Goal: Task Accomplishment & Management: Manage account settings

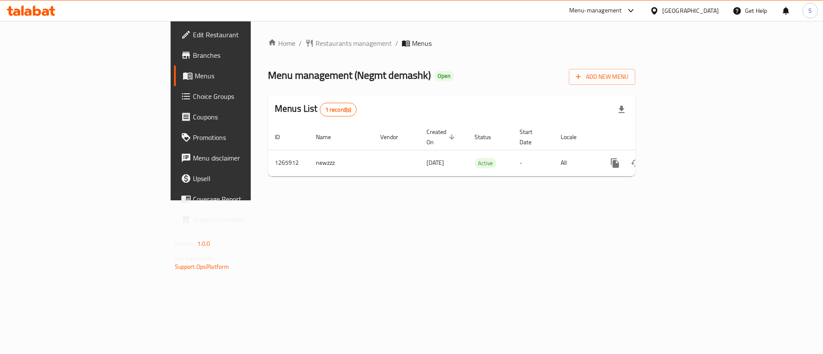
click at [713, 19] on div "[GEOGRAPHIC_DATA]" at bounding box center [684, 10] width 83 height 21
click at [712, 9] on div "[GEOGRAPHIC_DATA]" at bounding box center [690, 10] width 57 height 9
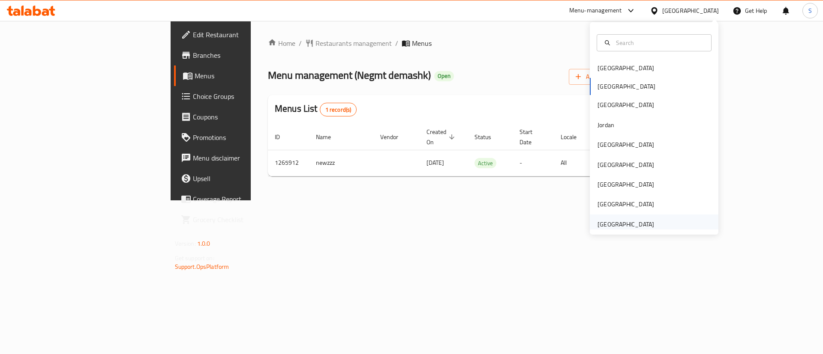
click at [626, 224] on div "[GEOGRAPHIC_DATA]" at bounding box center [625, 224] width 57 height 9
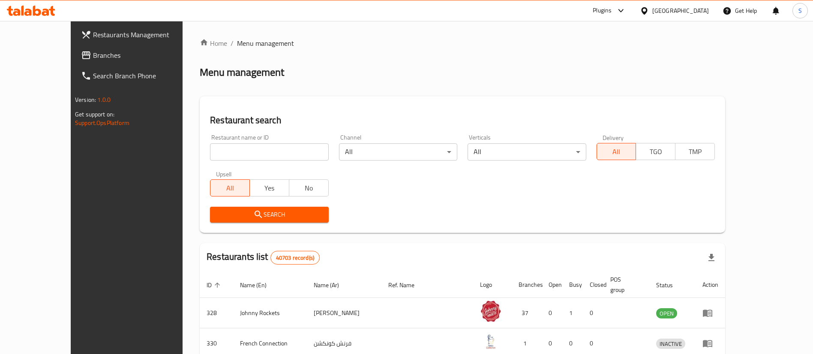
click at [93, 54] on span "Branches" at bounding box center [146, 55] width 107 height 10
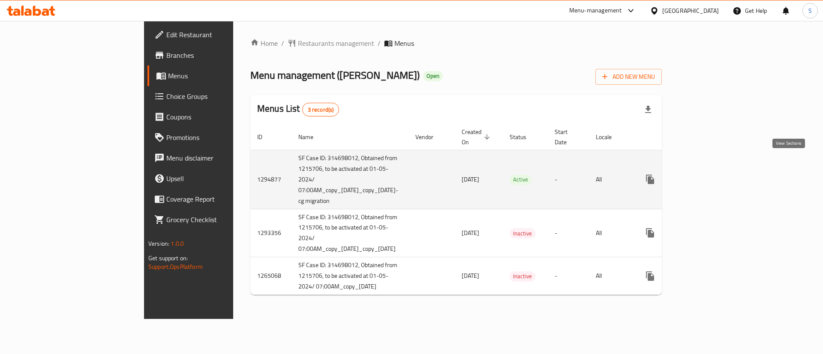
click at [717, 174] on icon "enhanced table" at bounding box center [712, 179] width 10 height 10
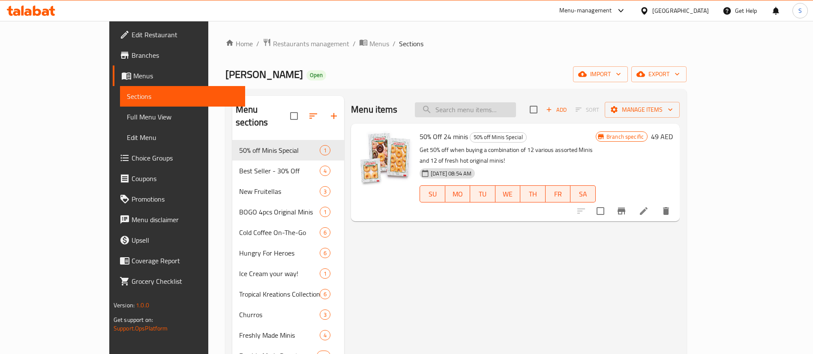
click at [516, 114] on input "search" at bounding box center [465, 109] width 101 height 15
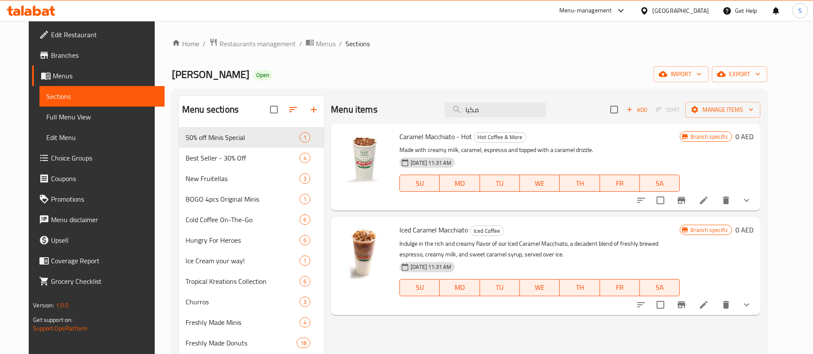
type input "مكيا"
click at [414, 229] on span "Iced Caramel Macchiato" at bounding box center [433, 230] width 69 height 13
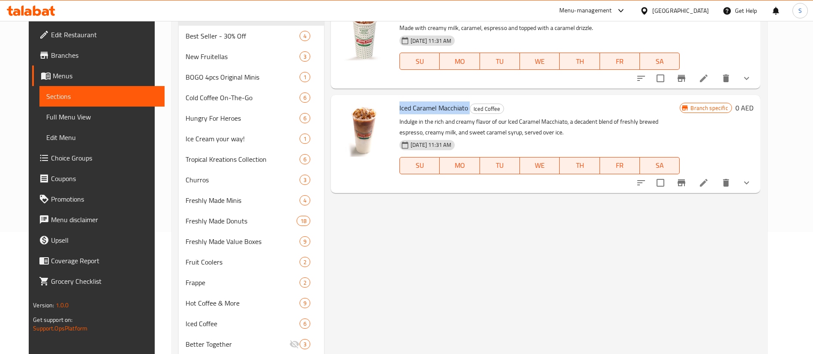
scroll to position [124, 0]
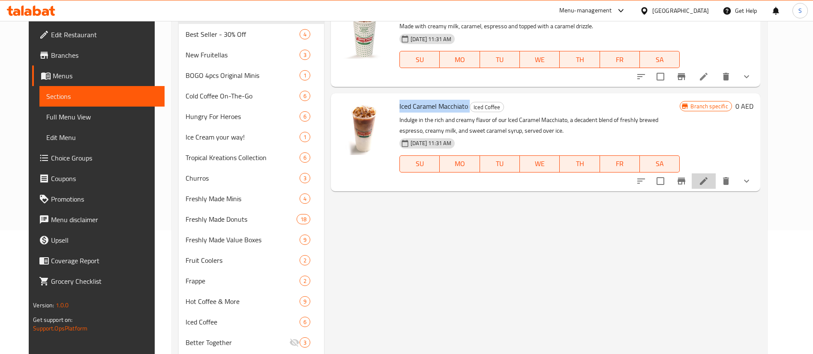
click at [716, 186] on li at bounding box center [704, 181] width 24 height 15
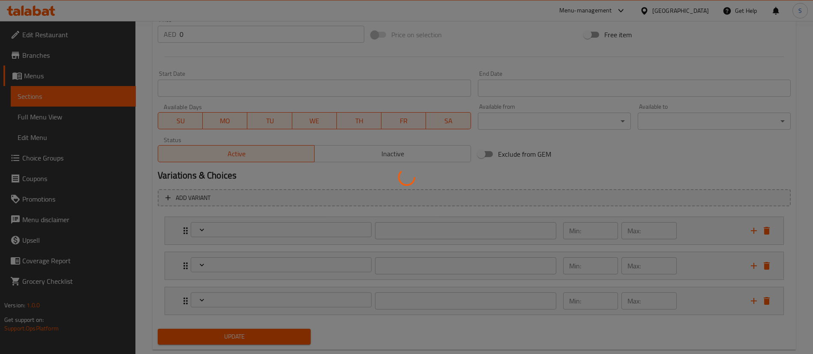
scroll to position [348, 0]
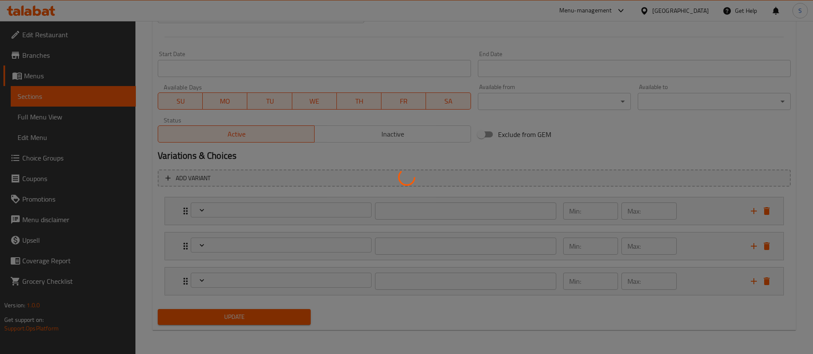
type input "اختيارك للحجم"
type input "1"
type input "الإضافات:"
type input "0"
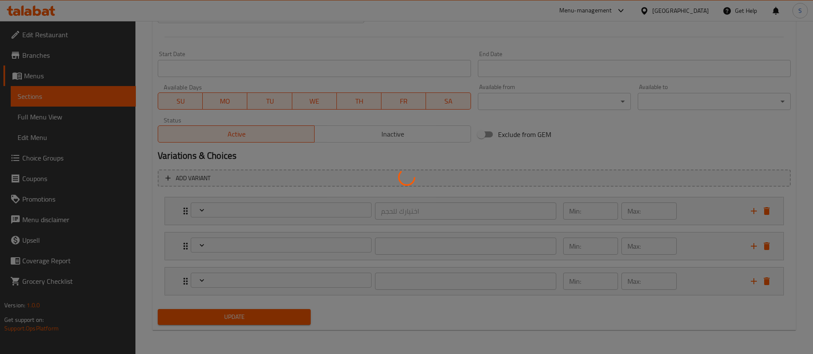
type input "4"
type input "أضف دونات:"
type input "0"
type input "1"
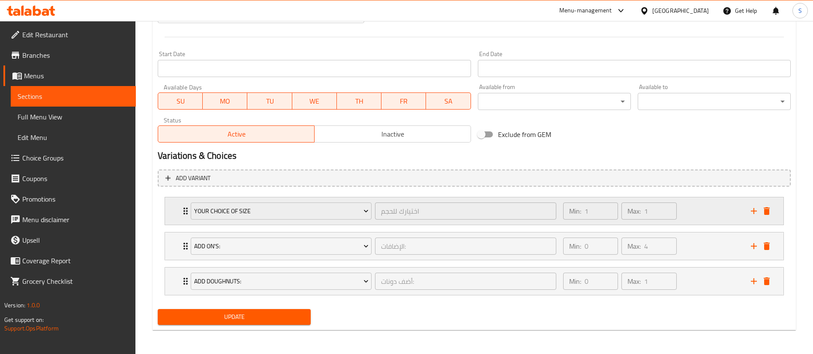
click at [176, 217] on div "Your choice of size اختيارك للحجم ​ Min: 1 ​ Max: 1 ​" at bounding box center [474, 211] width 618 height 27
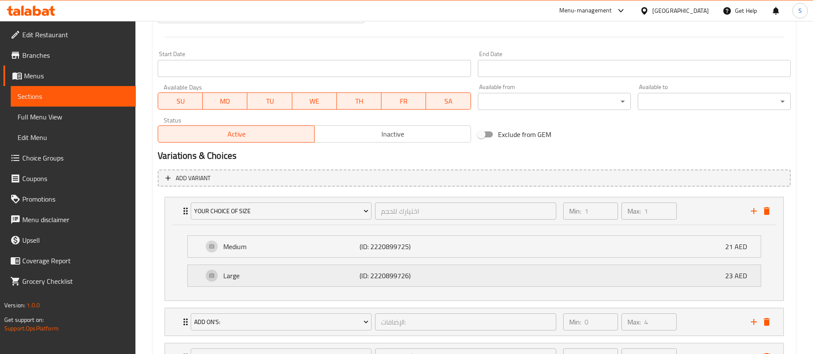
click at [433, 278] on p "(ID: 2220899726)" at bounding box center [405, 276] width 91 height 10
click at [435, 246] on p "(ID: 2220899725)" at bounding box center [405, 247] width 91 height 10
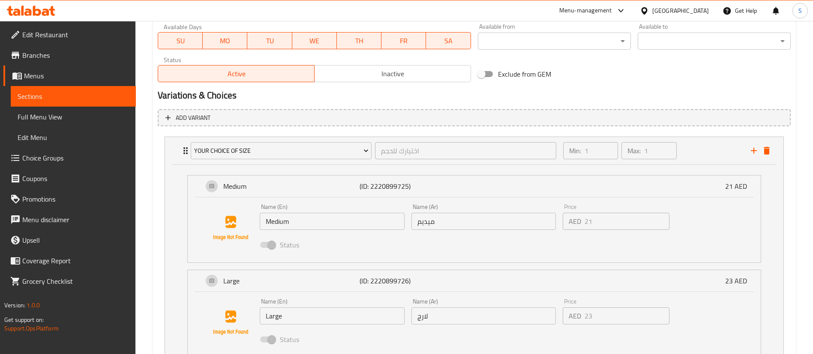
scroll to position [0, 0]
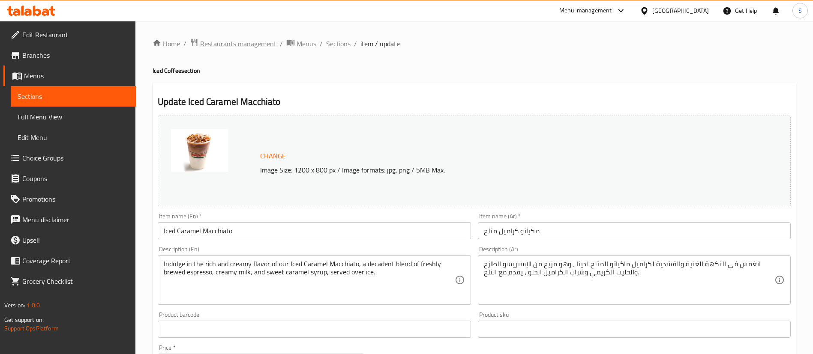
click at [249, 46] on span "Restaurants management" at bounding box center [238, 44] width 76 height 10
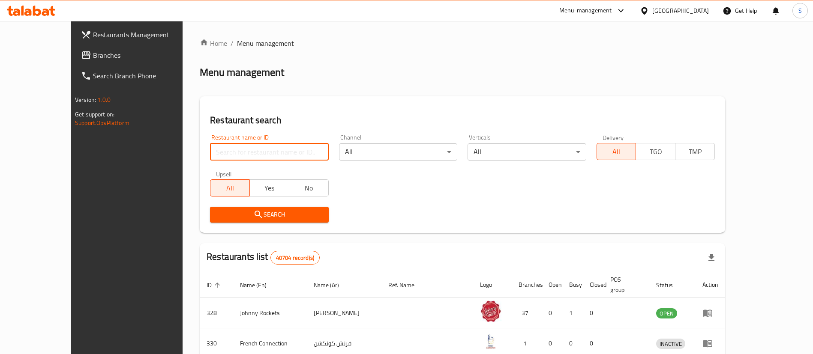
paste input "660206"
type input "660206"
click at [247, 221] on button "Search" at bounding box center [269, 215] width 118 height 16
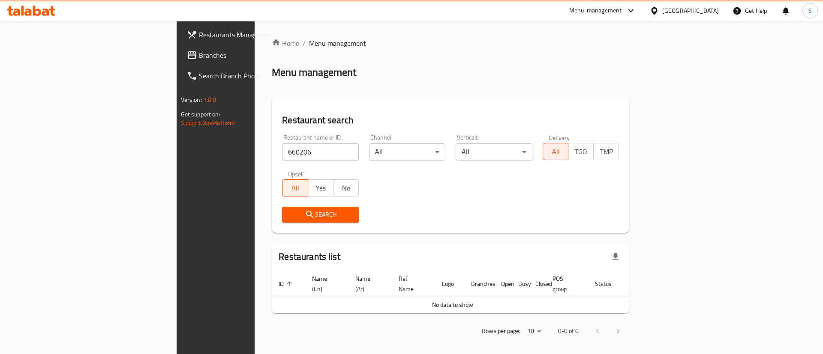
click at [671, 14] on div "[GEOGRAPHIC_DATA]" at bounding box center [690, 10] width 57 height 9
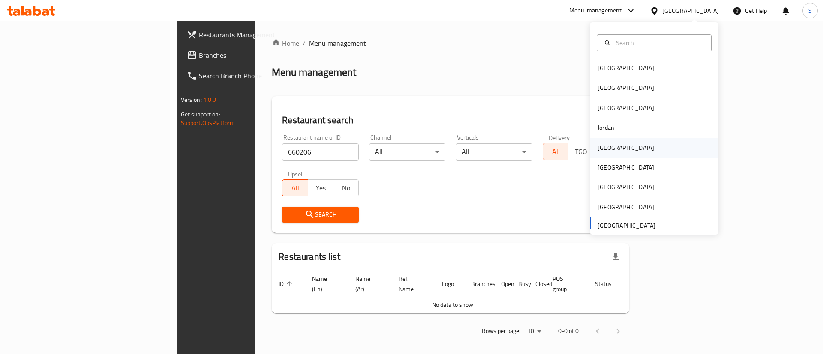
click at [620, 145] on div "[GEOGRAPHIC_DATA]" at bounding box center [654, 148] width 129 height 20
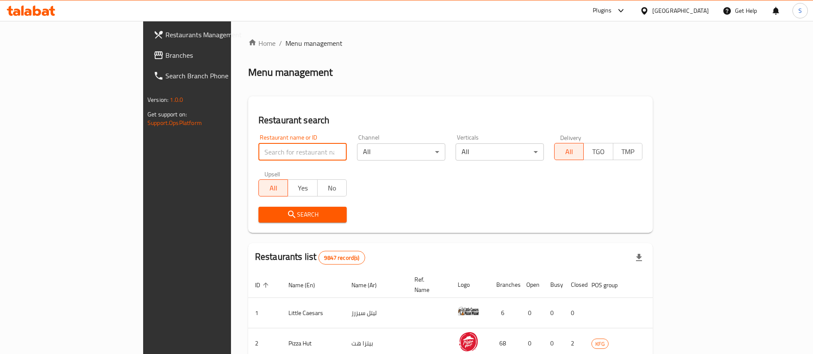
paste input "660206"
type input "660206"
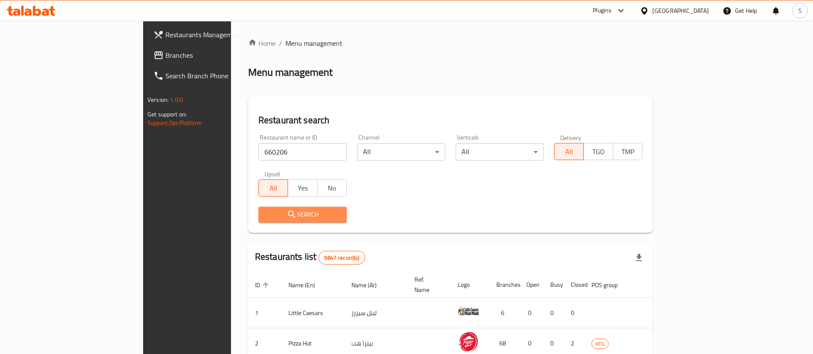
click at [283, 212] on span "Search" at bounding box center [302, 215] width 75 height 11
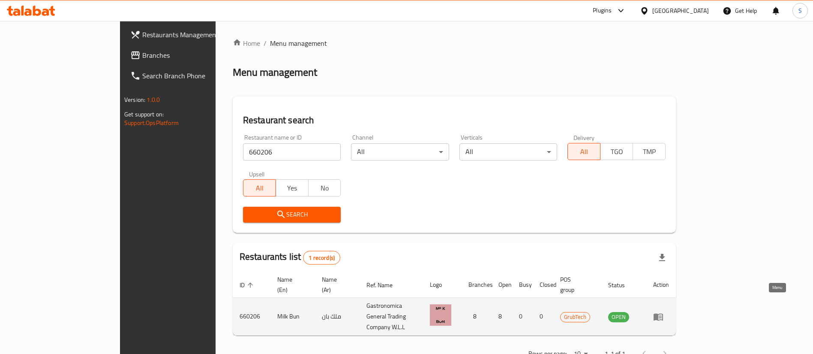
click at [663, 314] on icon "enhanced table" at bounding box center [657, 317] width 9 height 7
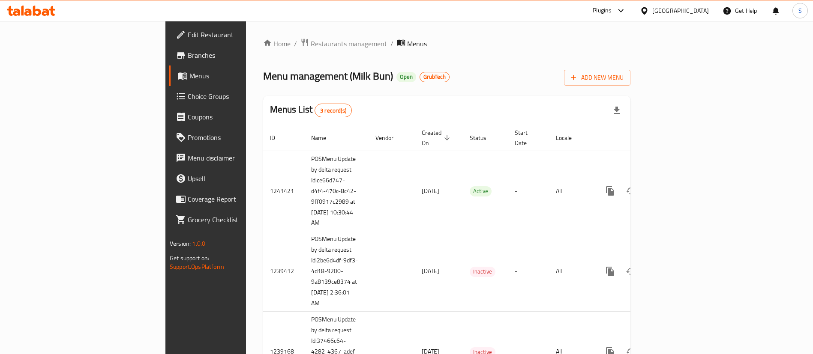
click at [188, 56] on span "Branches" at bounding box center [241, 55] width 107 height 10
